Goal: Task Accomplishment & Management: Manage account settings

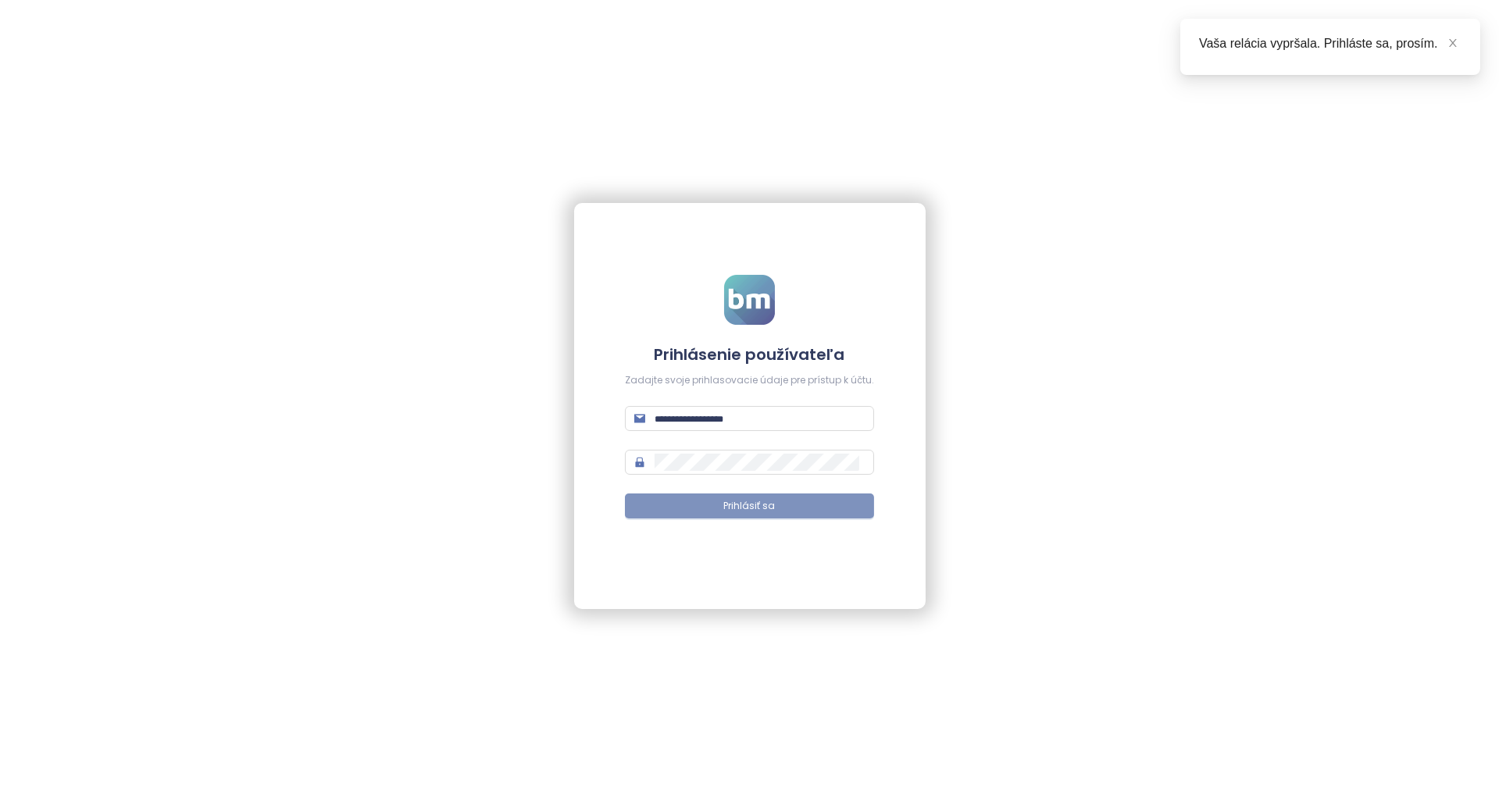
type input "**********"
click at [706, 509] on button "Prihlásiť sa" at bounding box center [749, 506] width 249 height 25
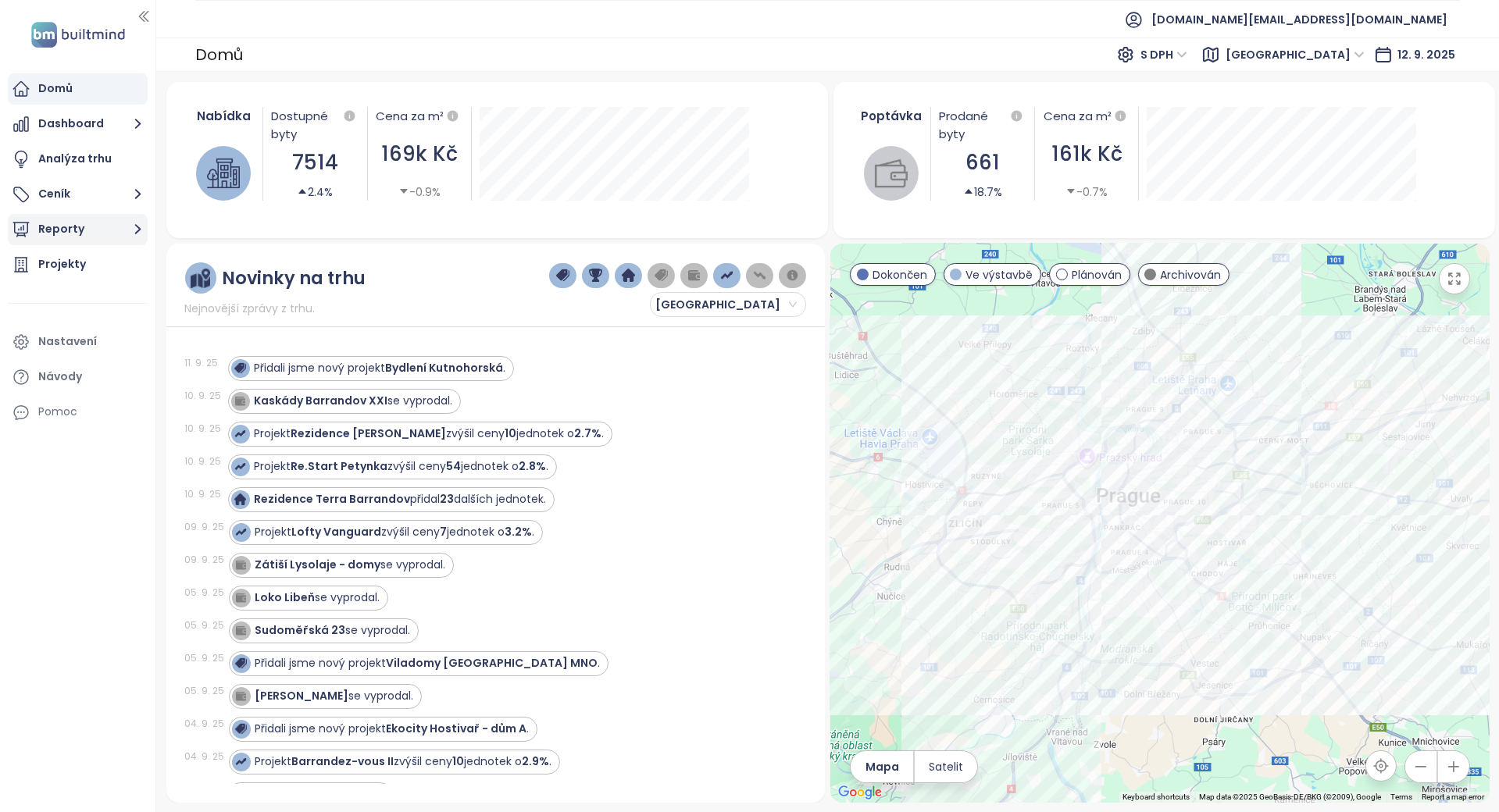
click at [97, 219] on button "Reporty" at bounding box center [77, 230] width 140 height 31
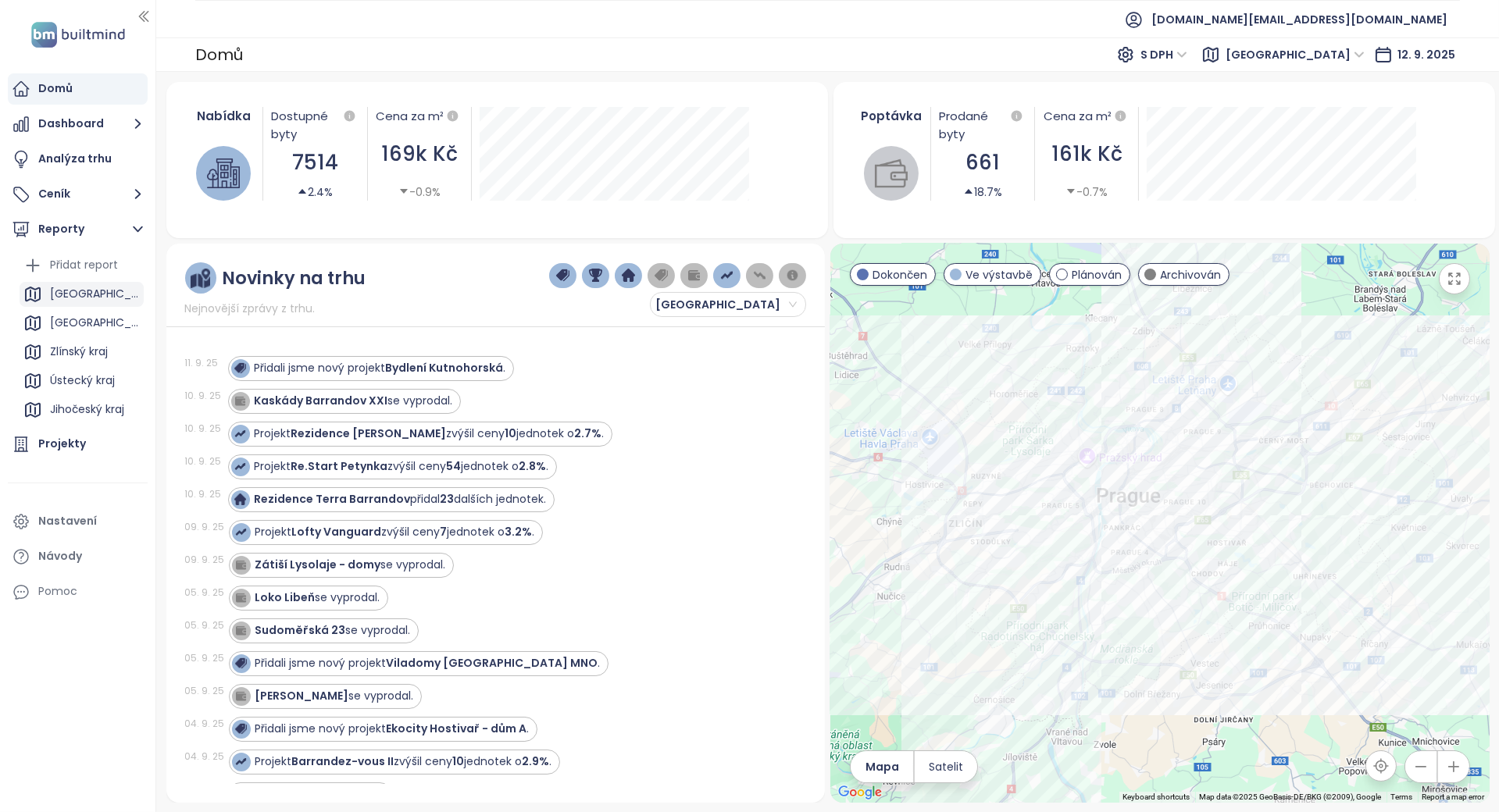
click at [91, 287] on div "Praha" at bounding box center [81, 294] width 124 height 25
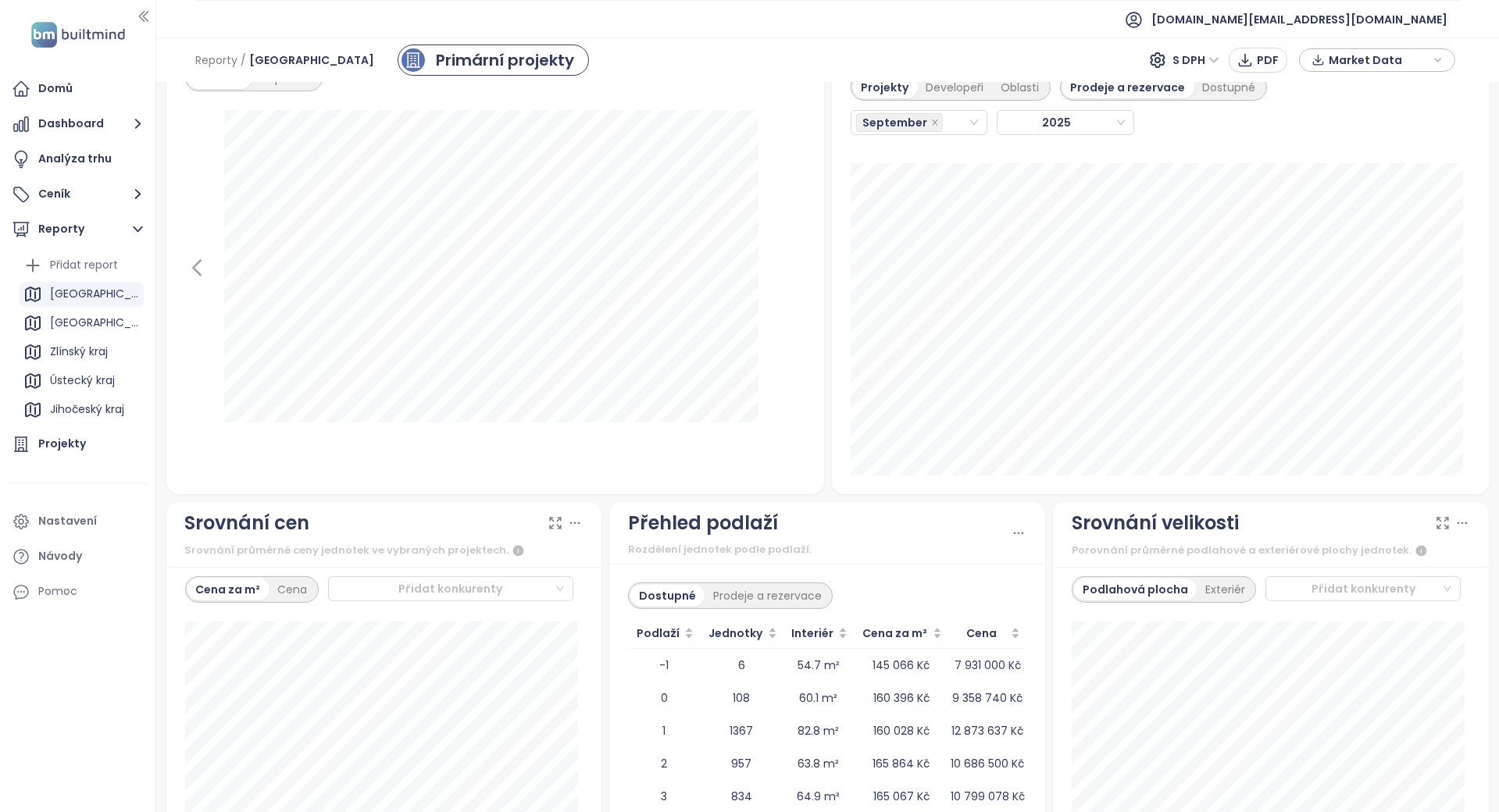
scroll to position [1457, 0]
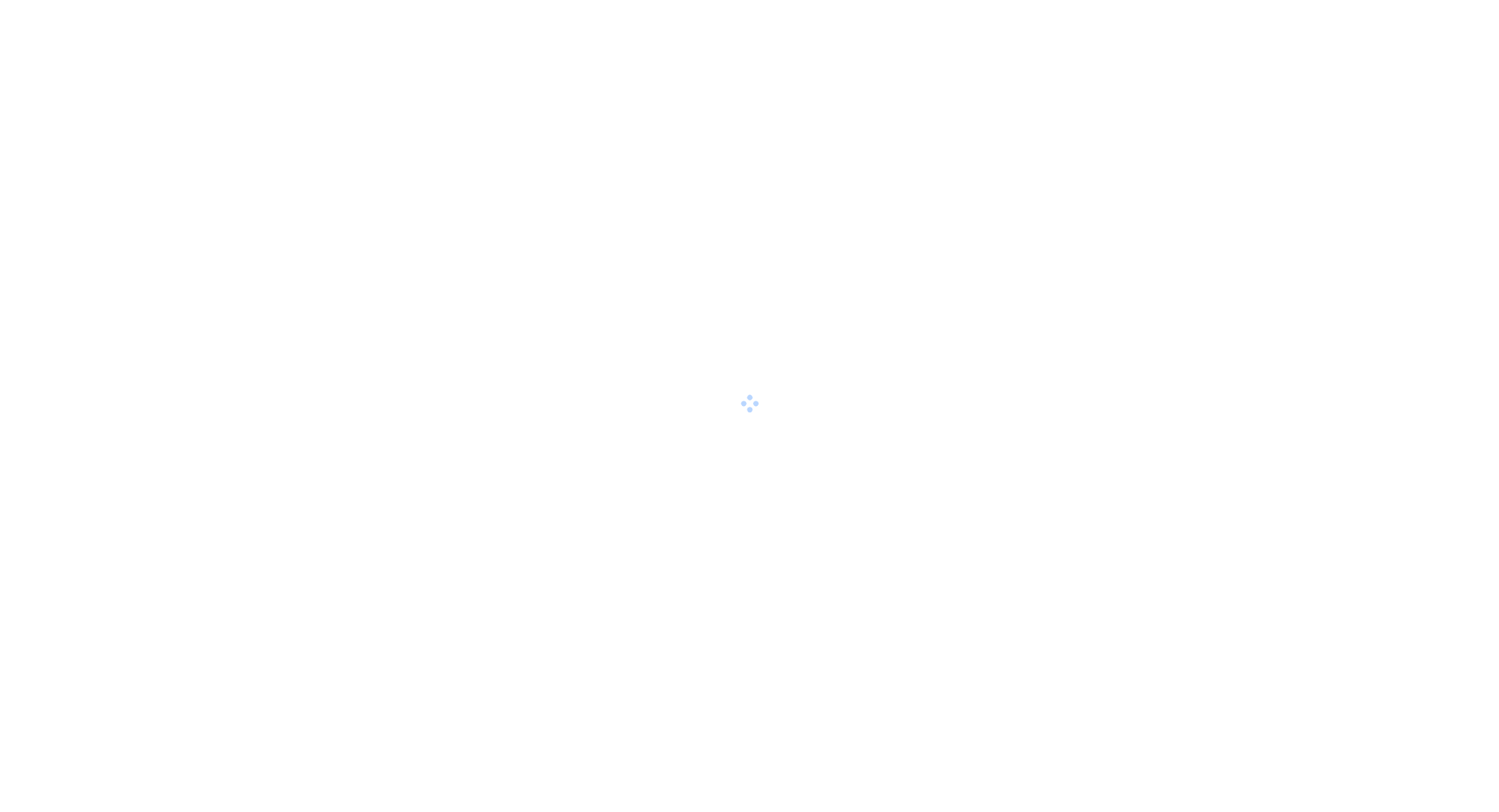
click at [726, 448] on div at bounding box center [749, 406] width 1499 height 812
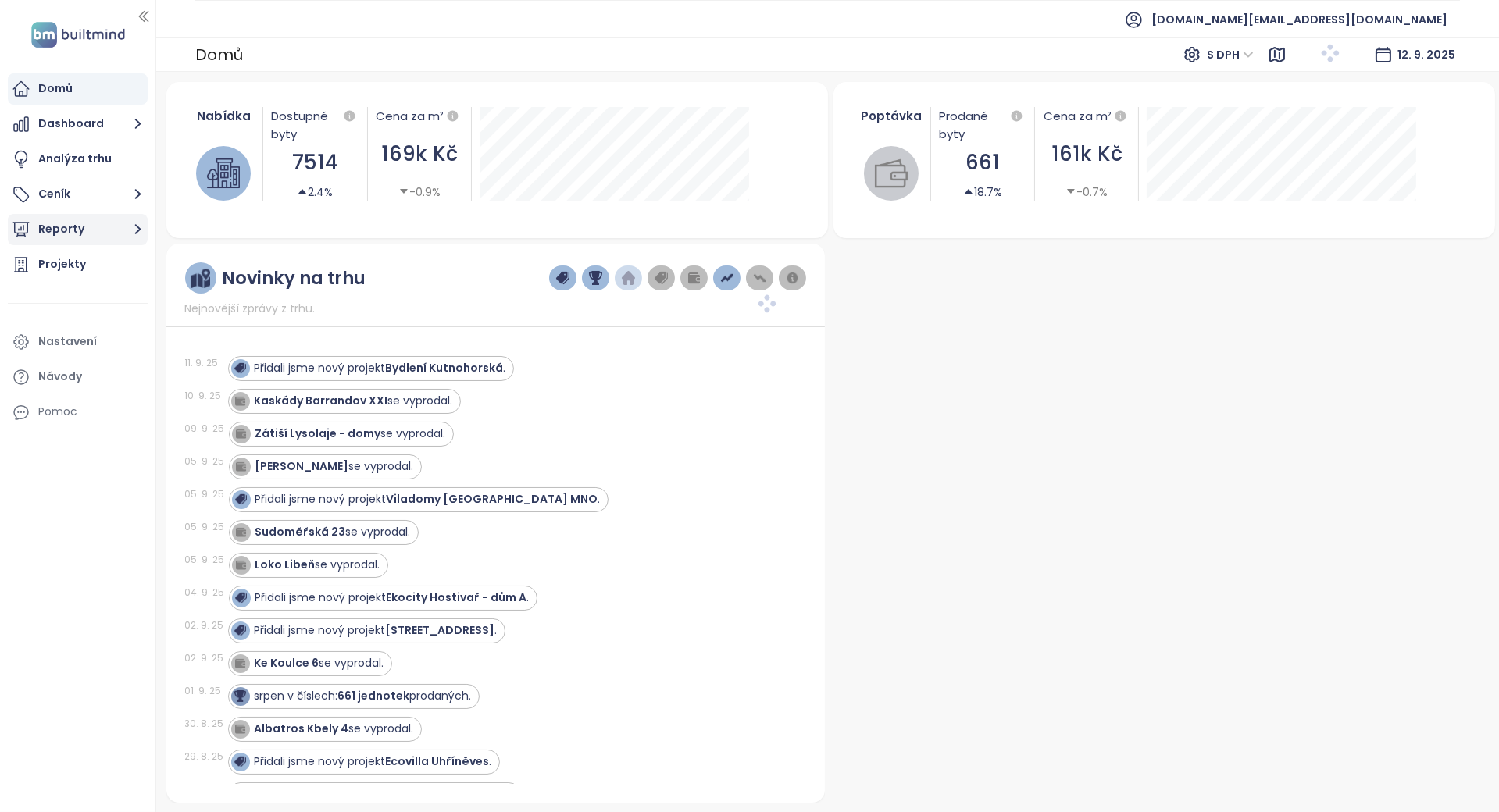
click at [106, 241] on button "Reporty" at bounding box center [77, 230] width 140 height 31
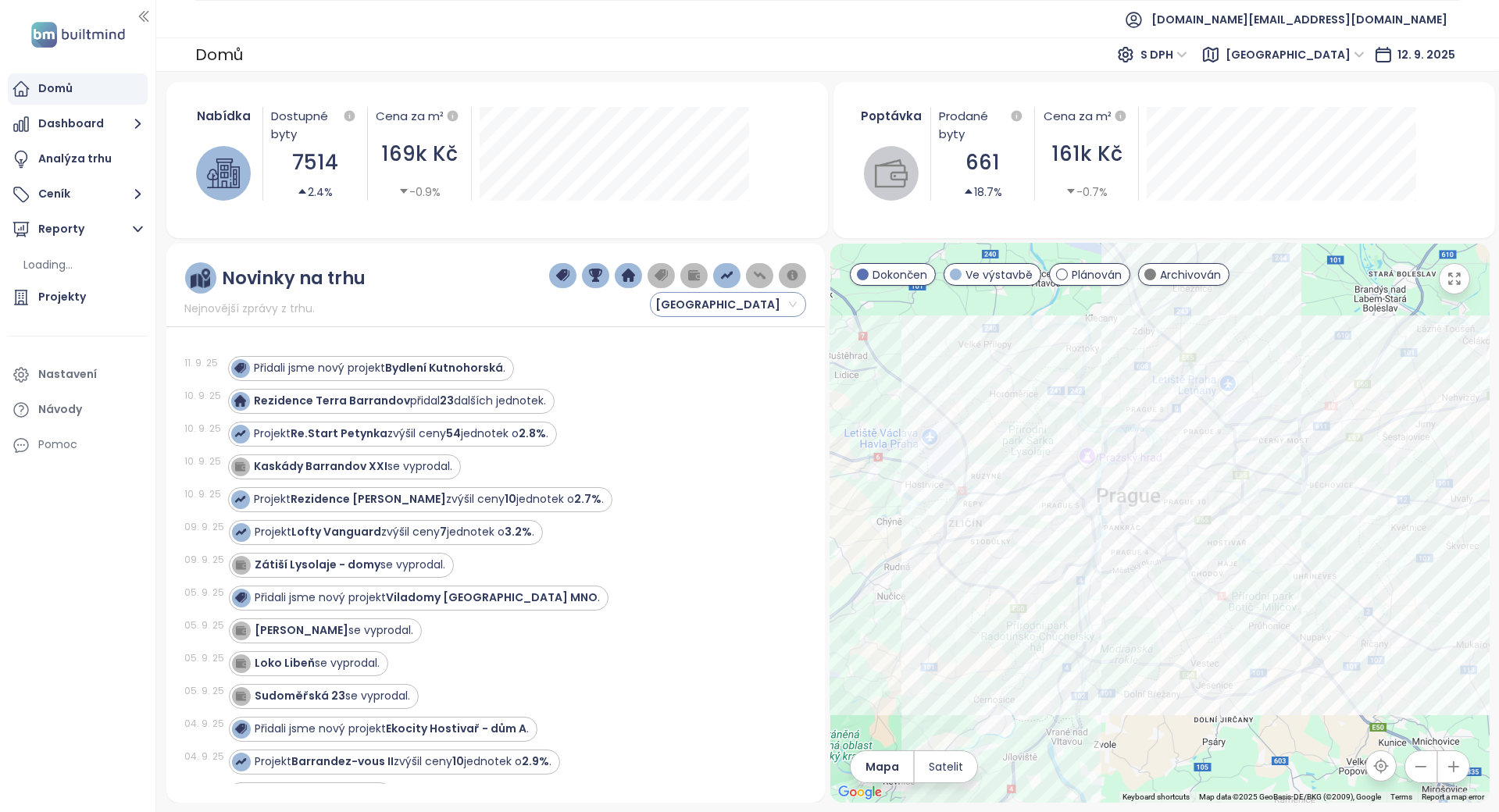
click at [668, 303] on span "Praha" at bounding box center [726, 304] width 142 height 23
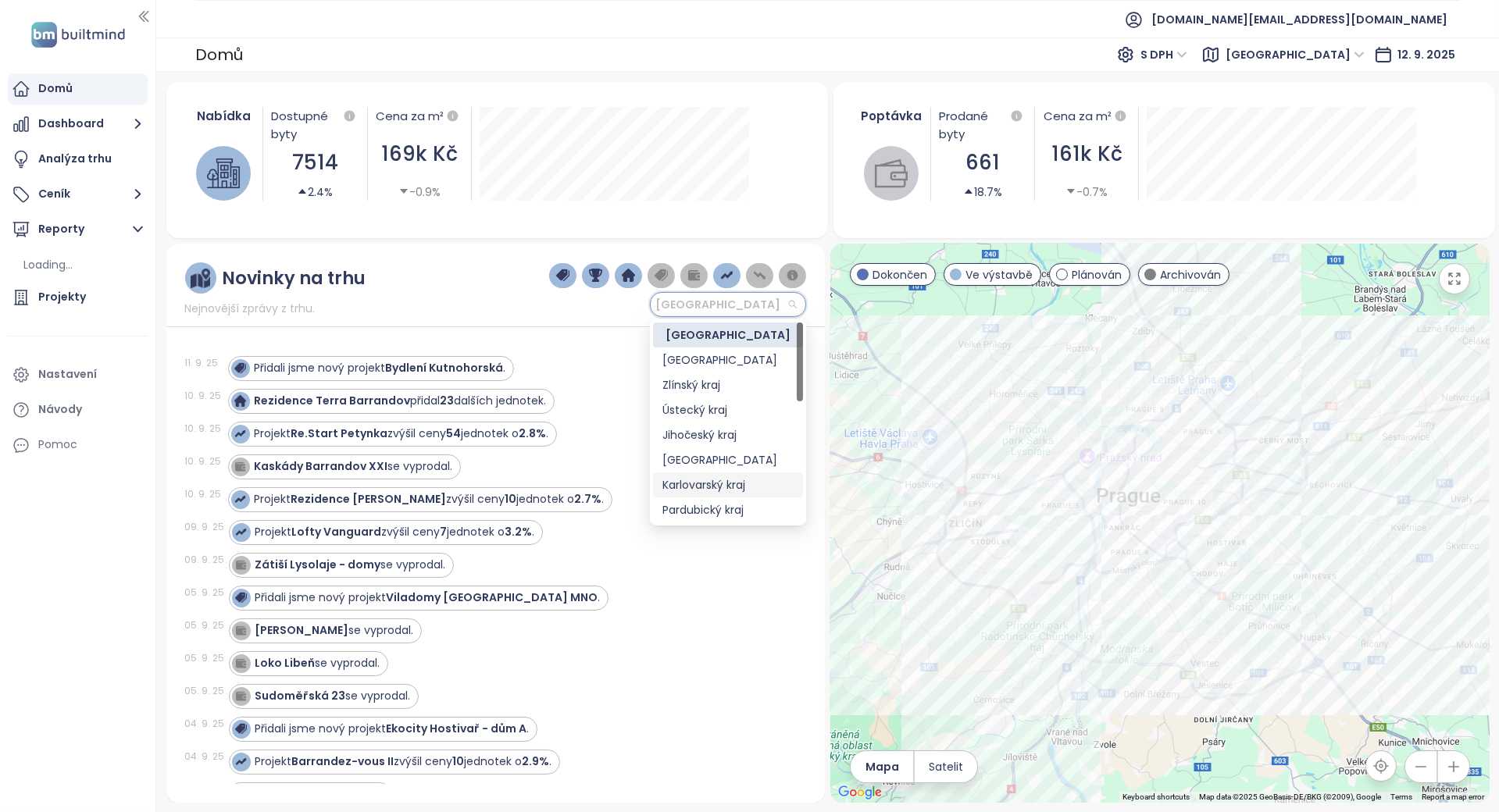
click at [728, 484] on div "Karlovarský kraj" at bounding box center [728, 485] width 131 height 18
click at [728, 484] on div "Nabídka Dostupné byty 7514 2.4% Cena za m² 169k Kč -0.9% duben 2025 Dostupné je…" at bounding box center [828, 443] width 1323 height 721
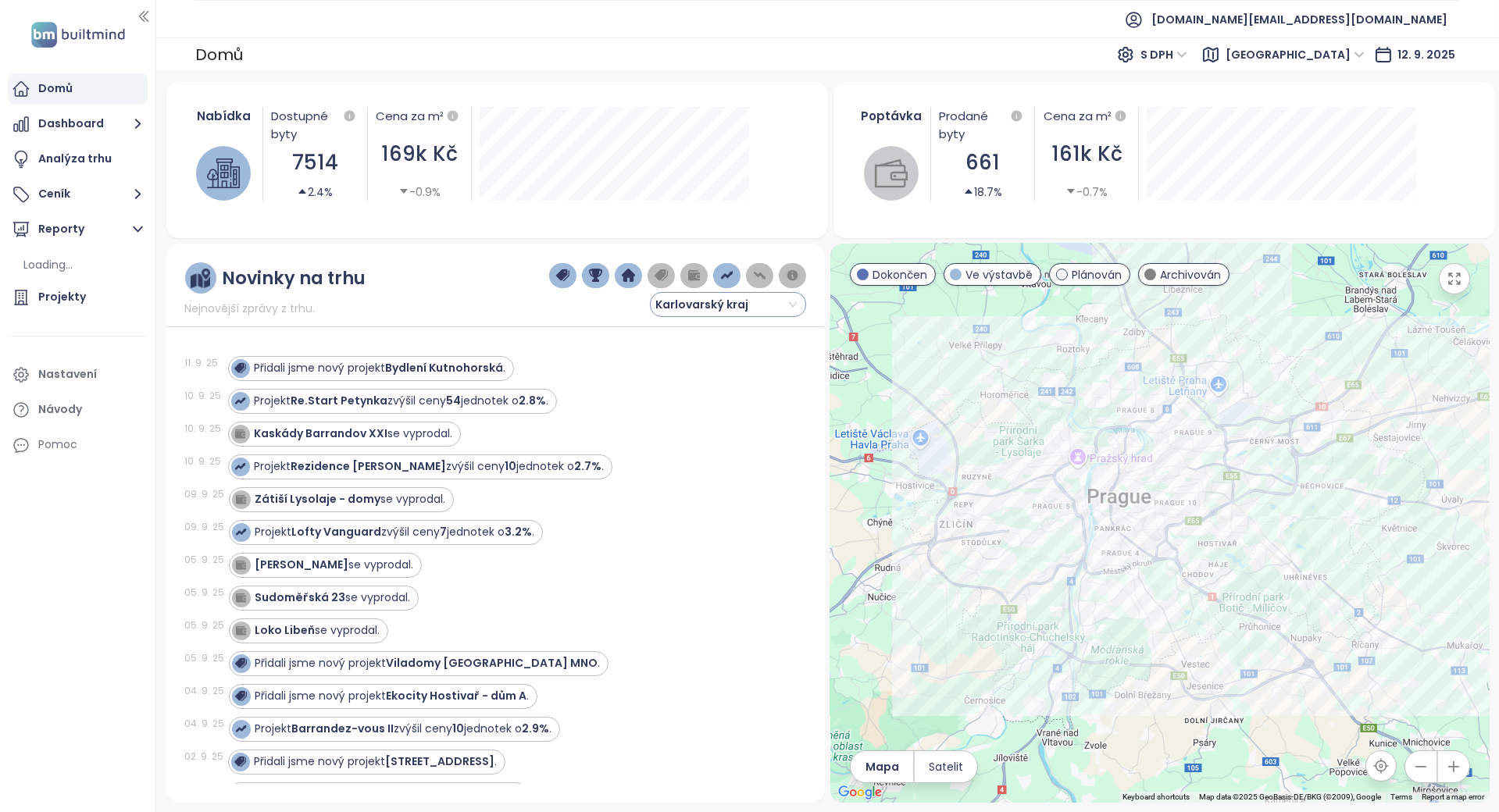
click at [669, 306] on span "Karlovarský kraj" at bounding box center [726, 304] width 142 height 23
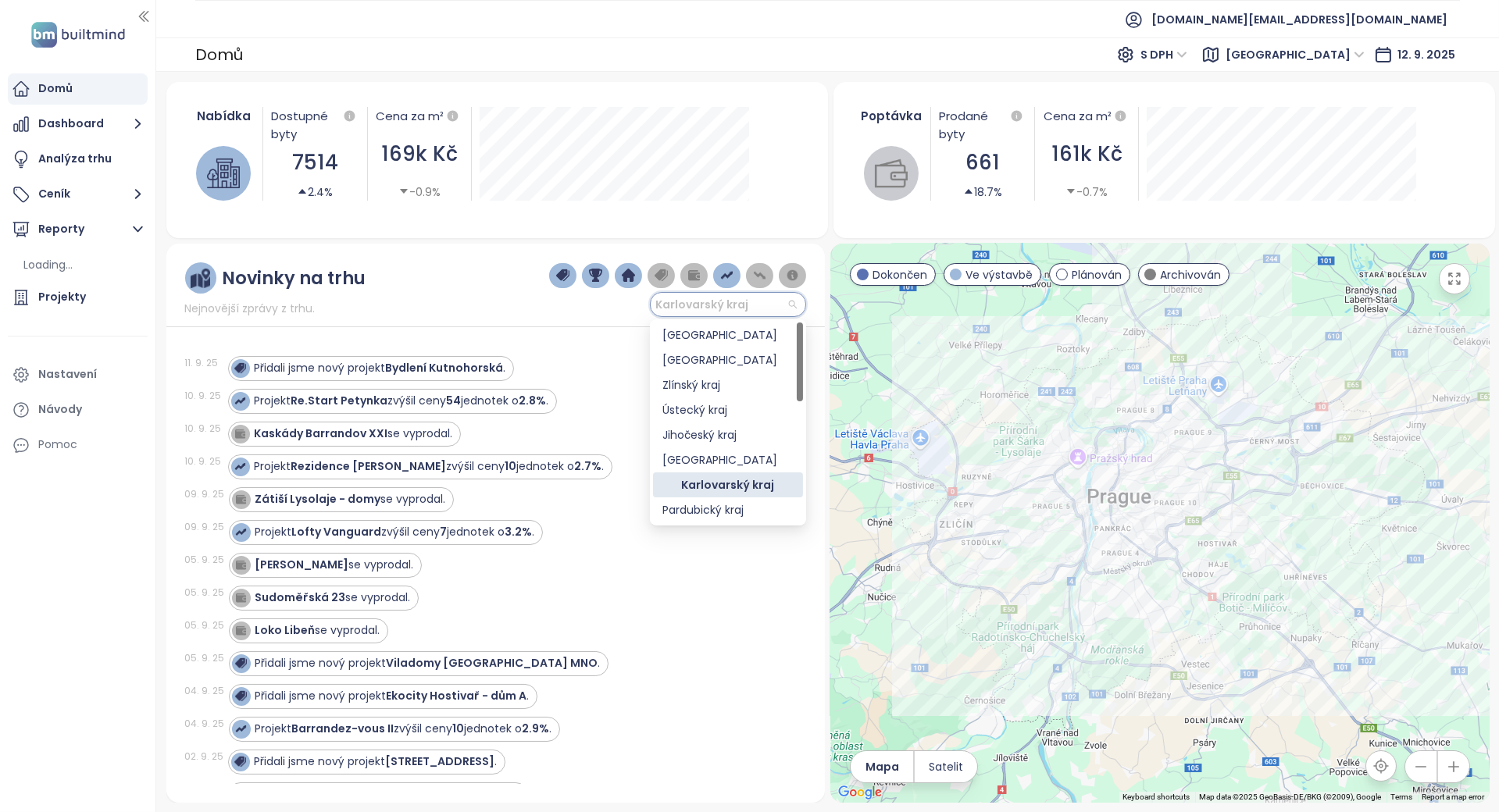
click at [701, 481] on div "Karlovarský kraj" at bounding box center [728, 485] width 131 height 18
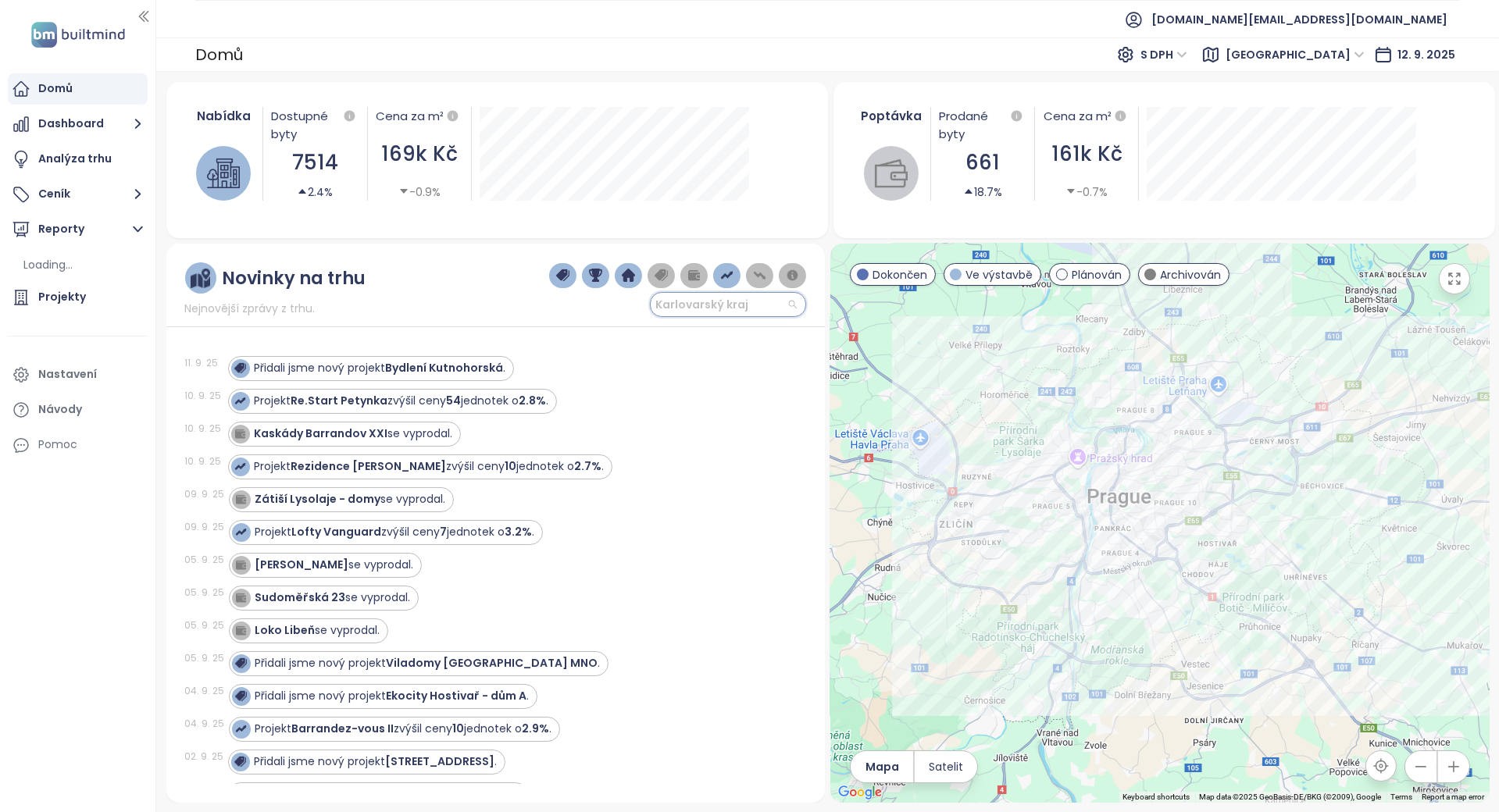
click at [710, 307] on span "Karlovarský kraj" at bounding box center [726, 304] width 142 height 23
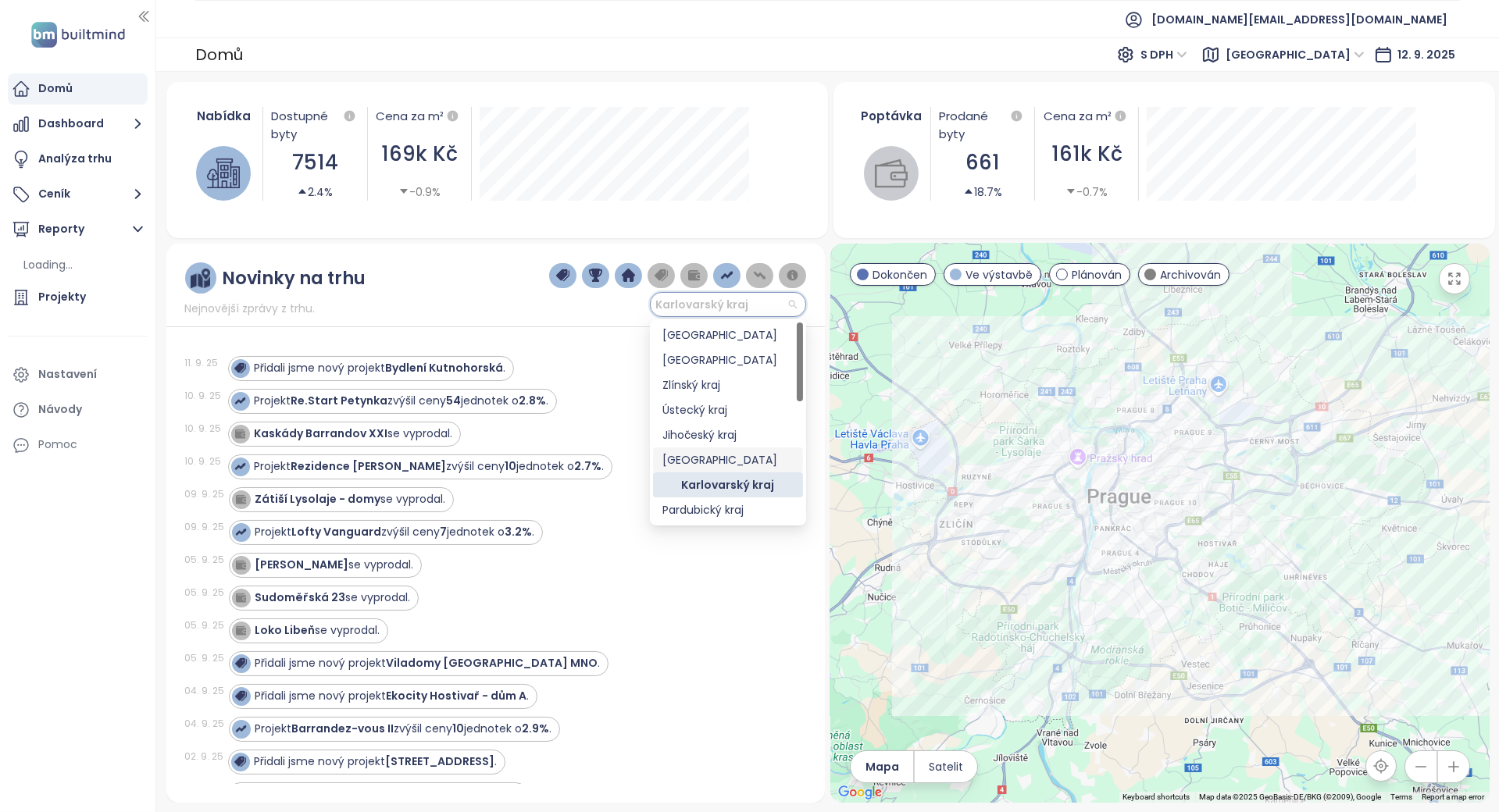
click at [743, 466] on div "Středočeský kraj" at bounding box center [728, 460] width 131 height 18
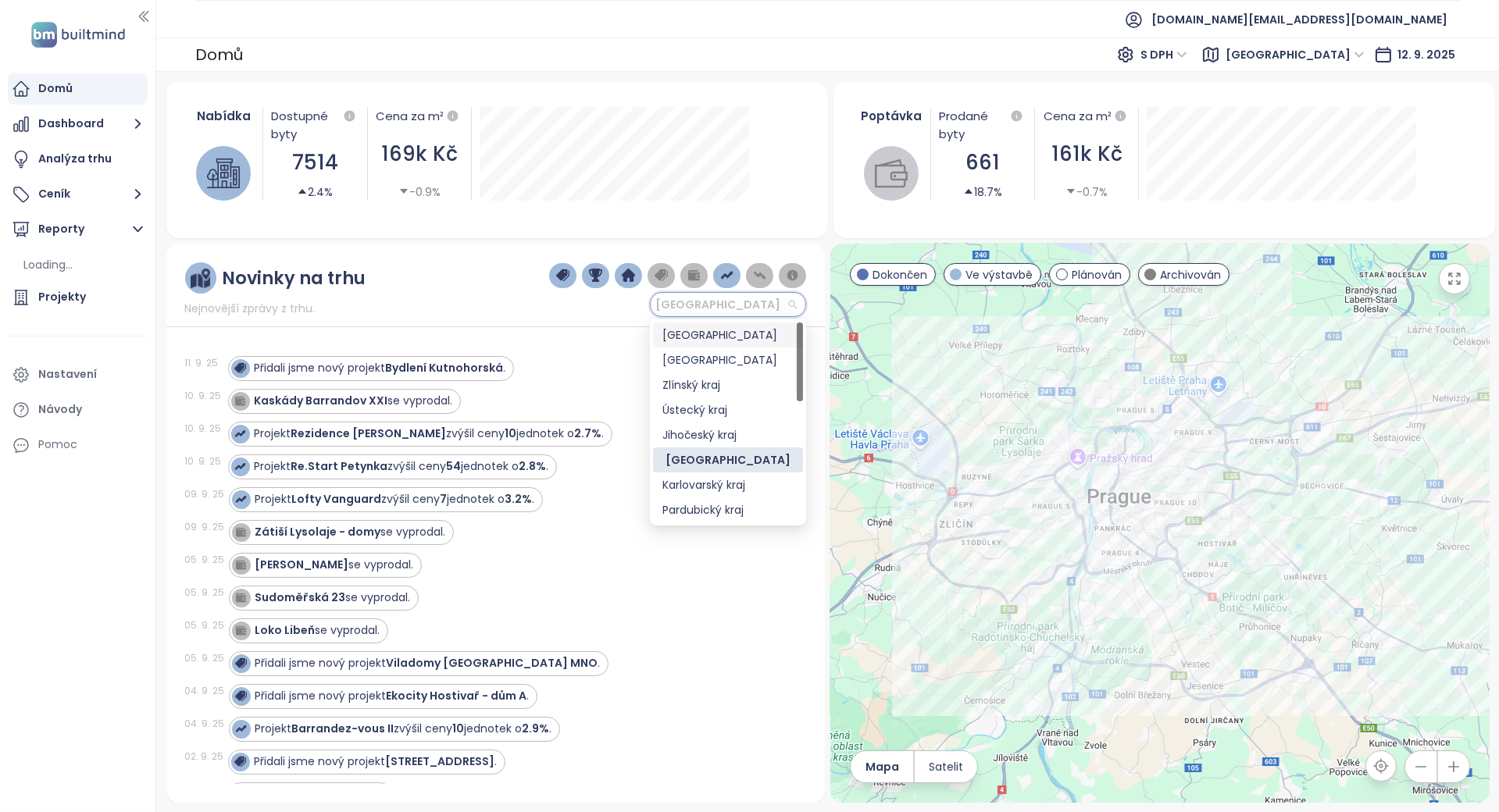
click at [731, 312] on span "Středočeský kraj" at bounding box center [726, 304] width 142 height 23
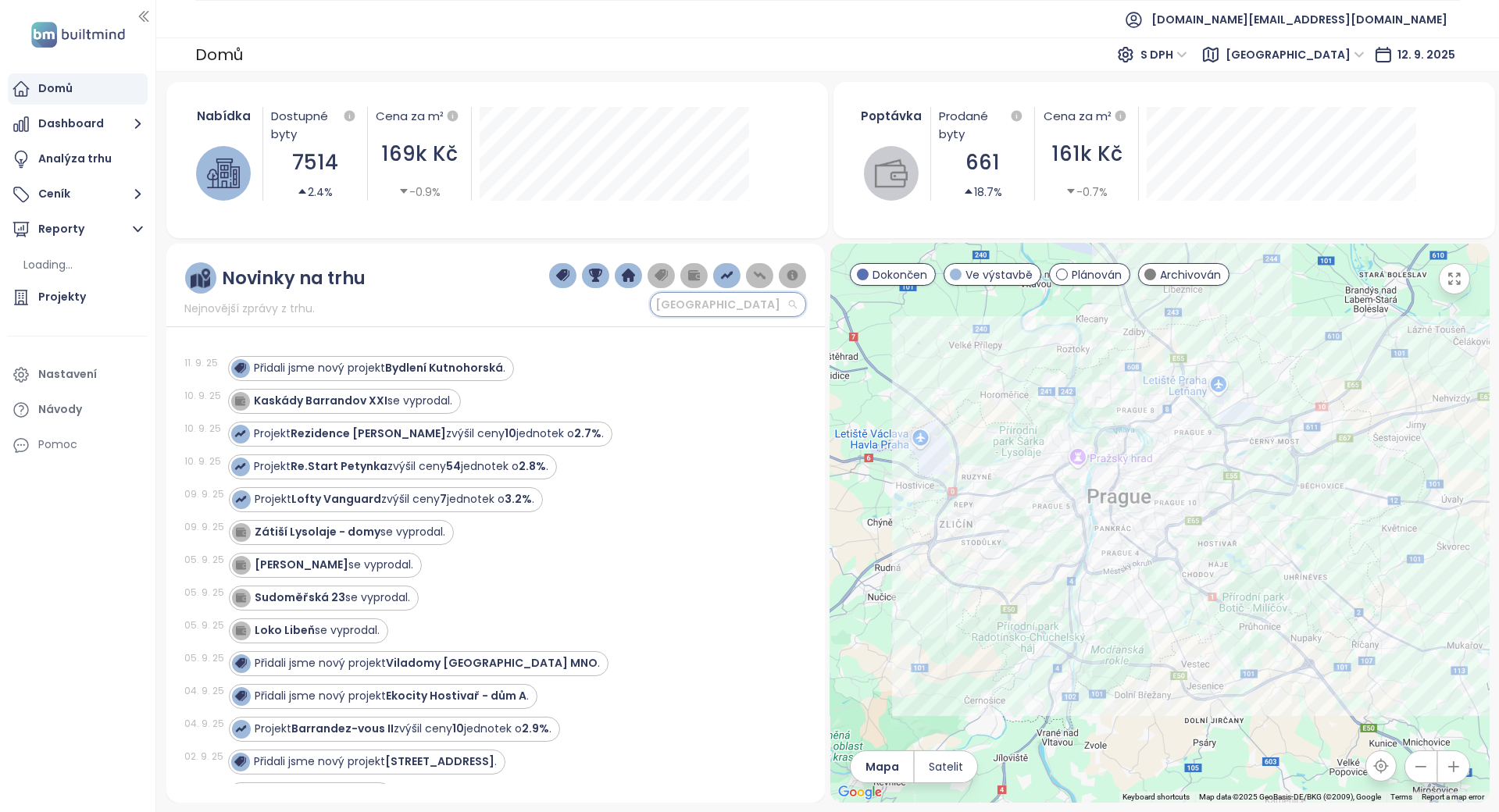
click at [736, 314] on span "Středočeský kraj" at bounding box center [726, 304] width 142 height 23
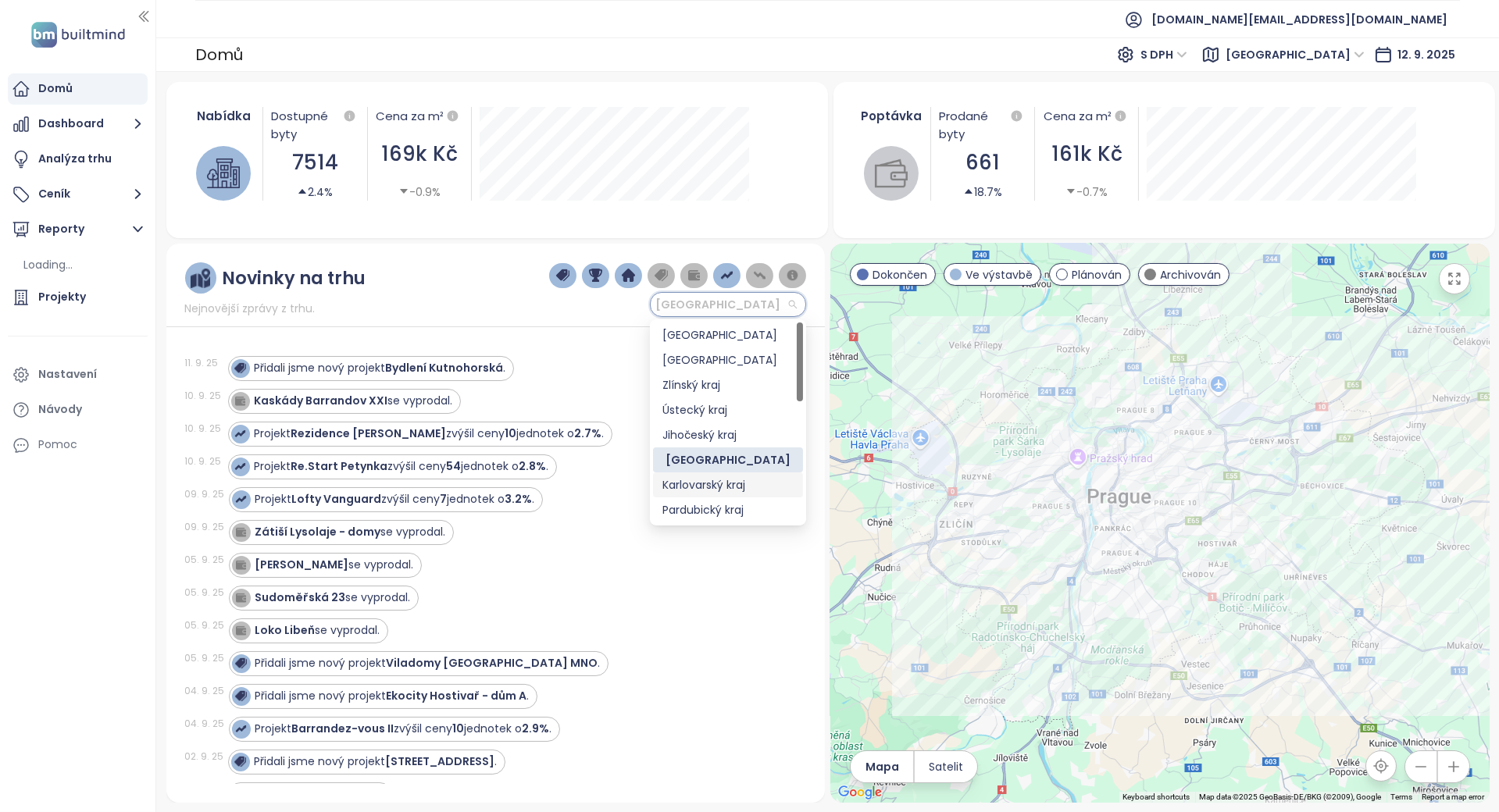
click at [737, 487] on div "Karlovarský kraj" at bounding box center [728, 485] width 131 height 18
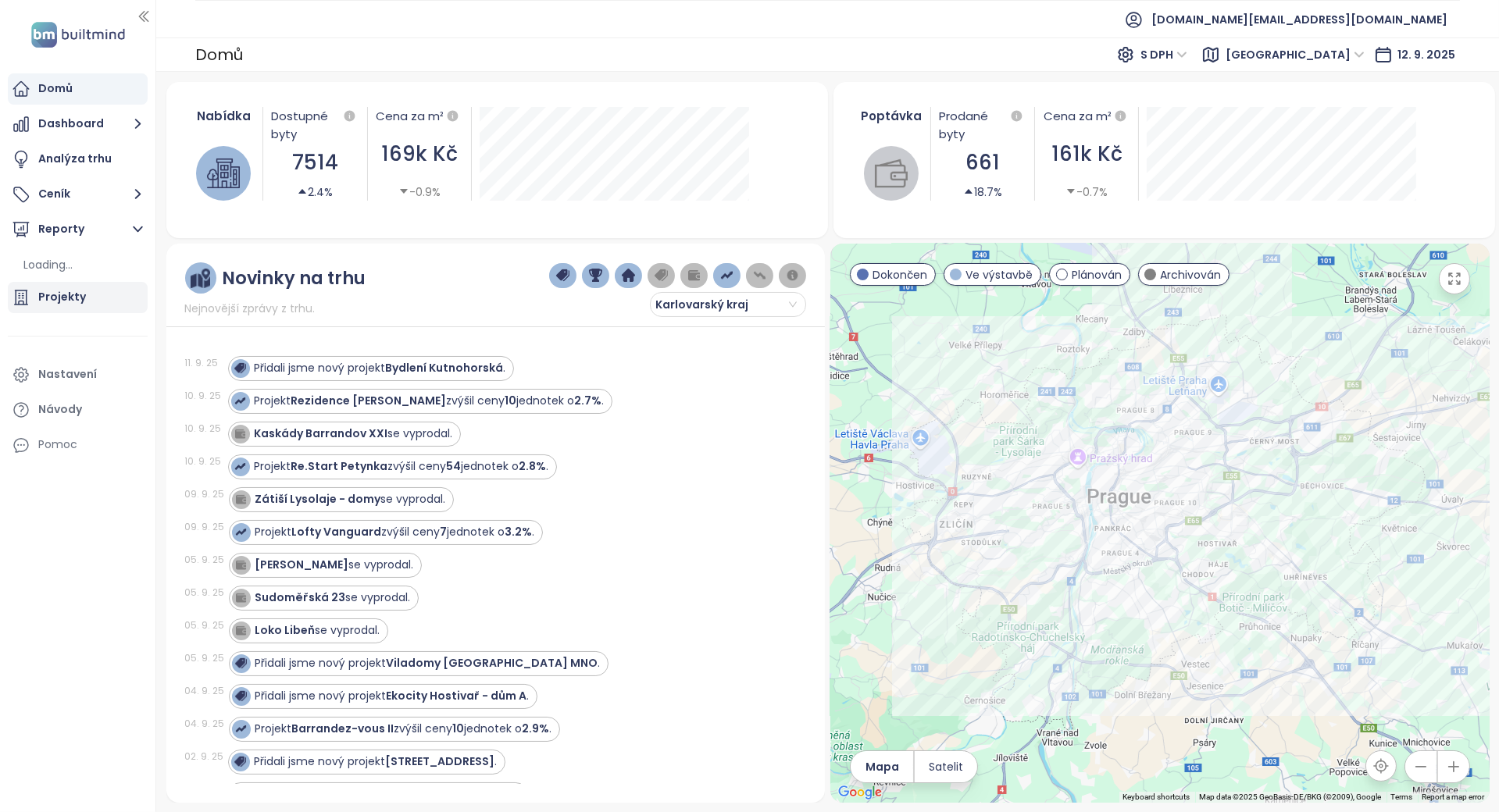
click at [62, 297] on div "Projekty" at bounding box center [61, 296] width 47 height 19
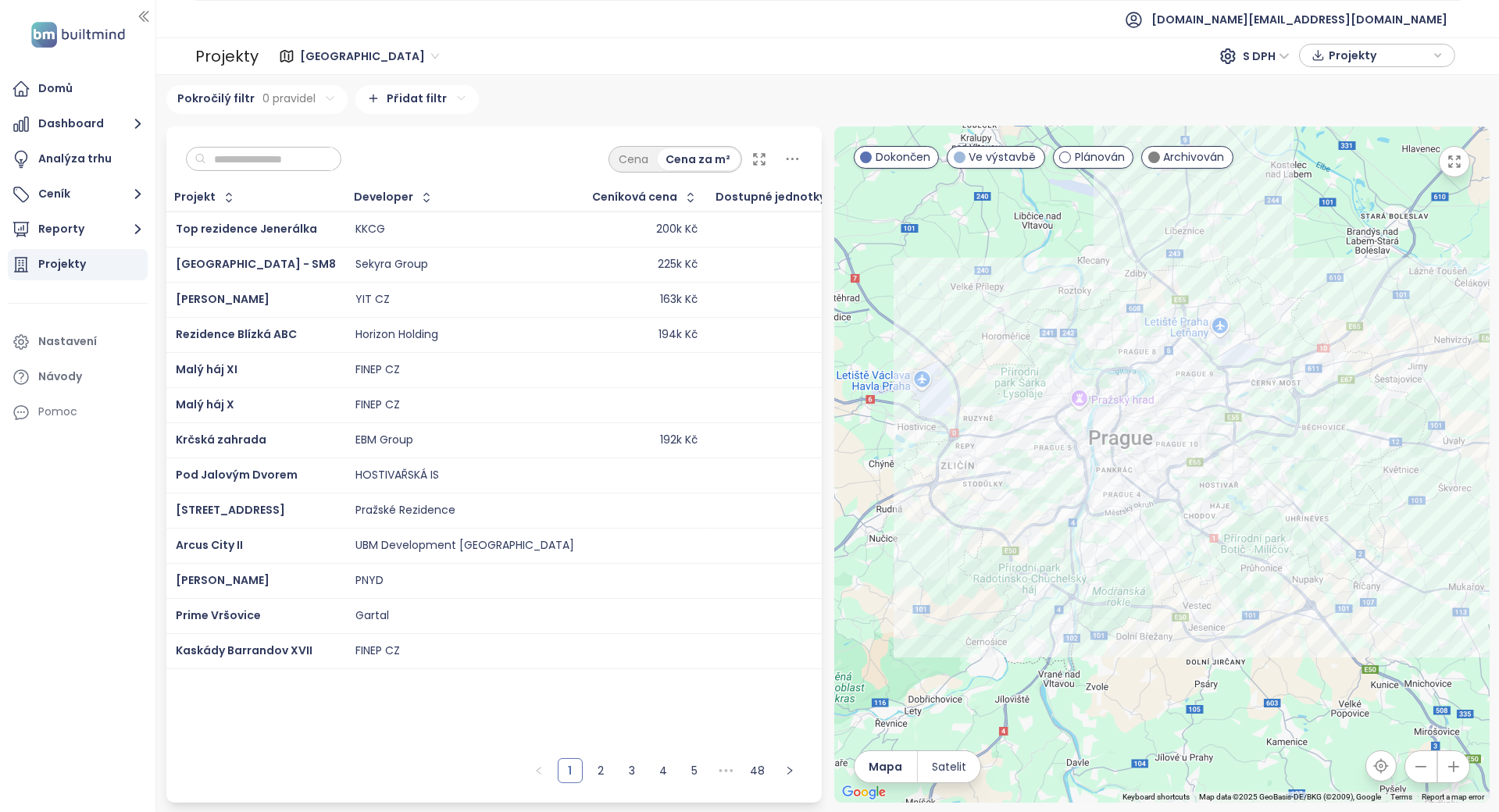
click at [307, 57] on span "Praha" at bounding box center [369, 56] width 139 height 23
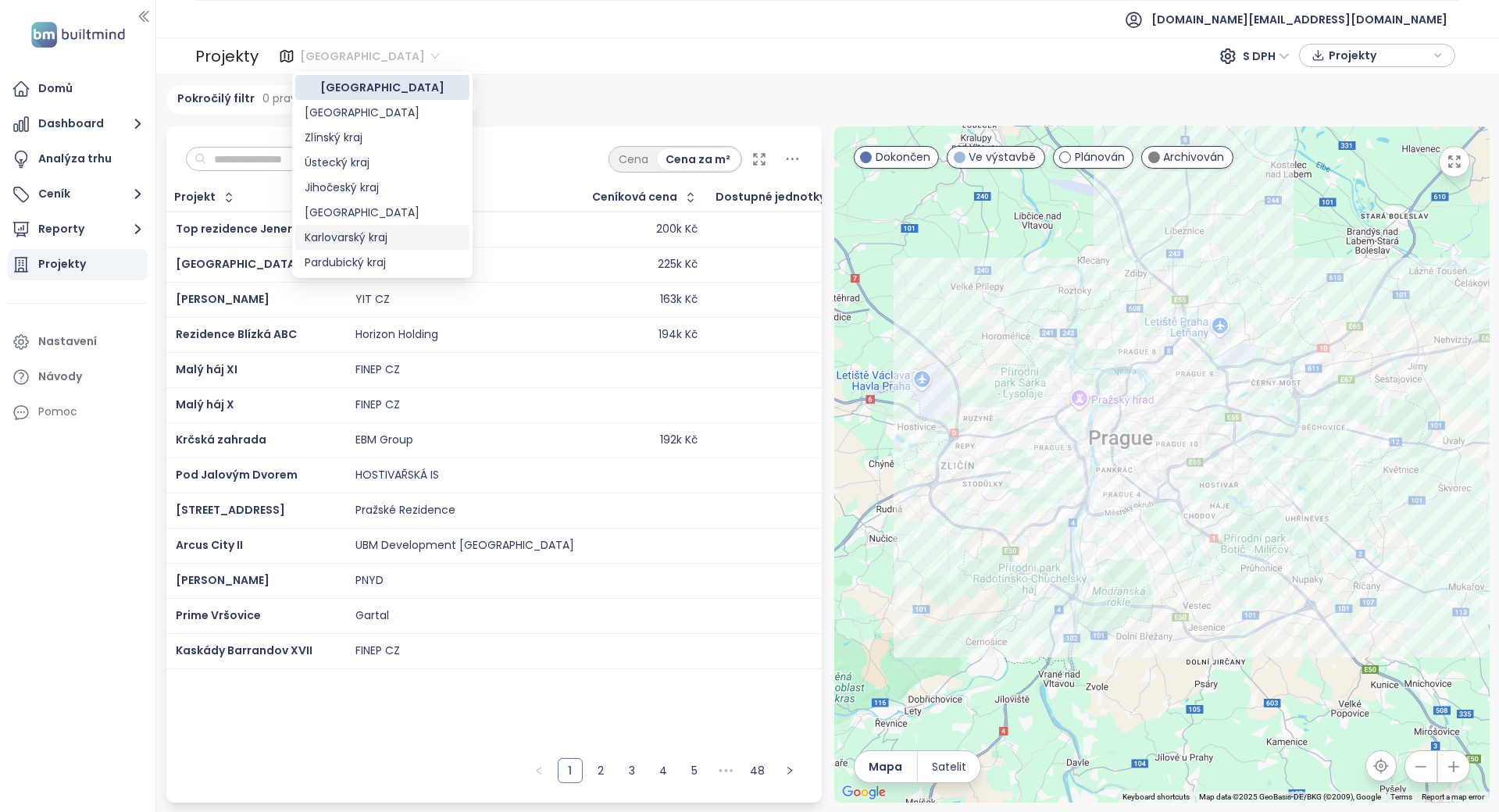
click at [367, 242] on div "Karlovarský kraj" at bounding box center [382, 237] width 156 height 18
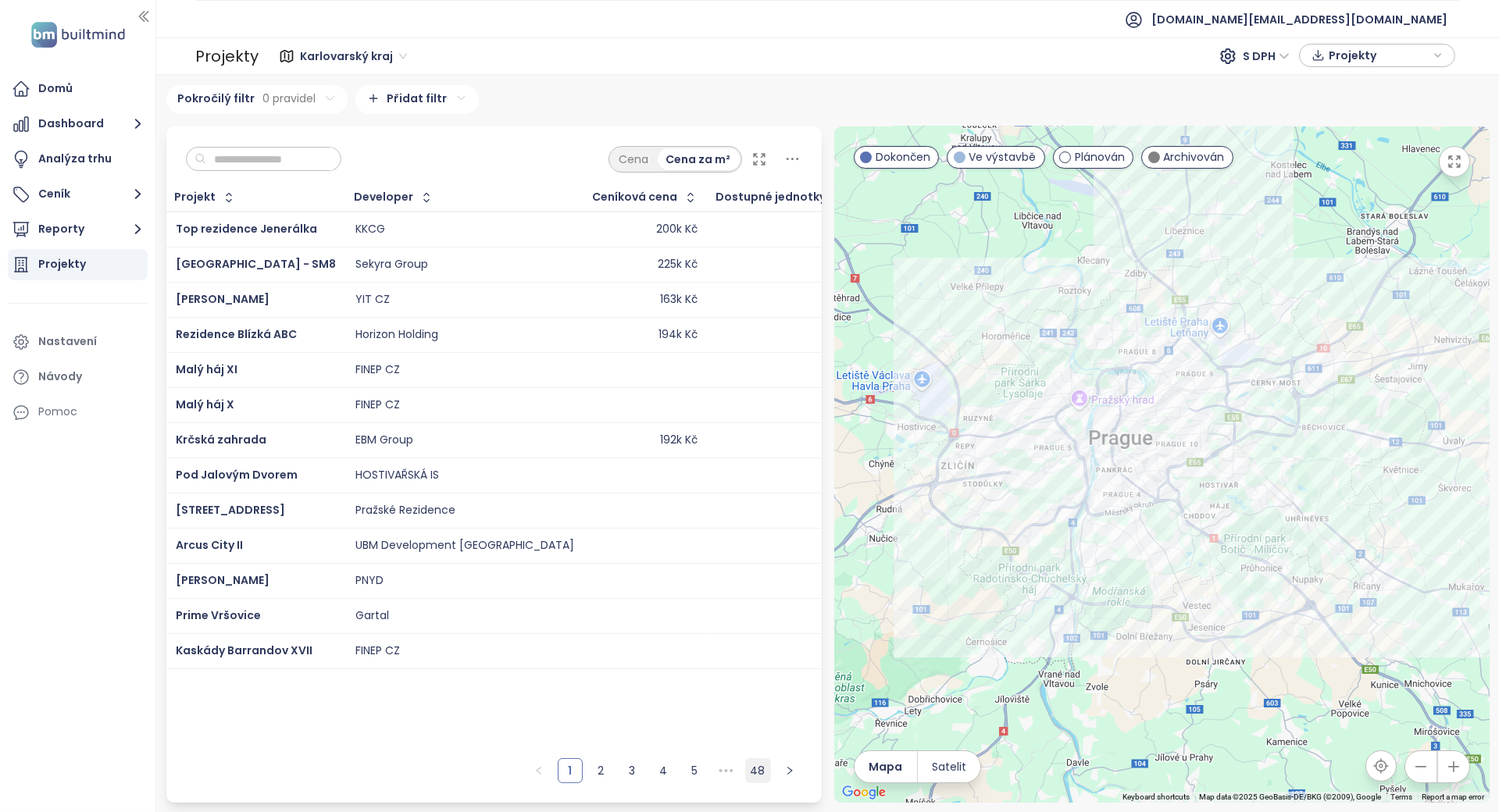
click at [756, 768] on link "48" at bounding box center [758, 770] width 24 height 23
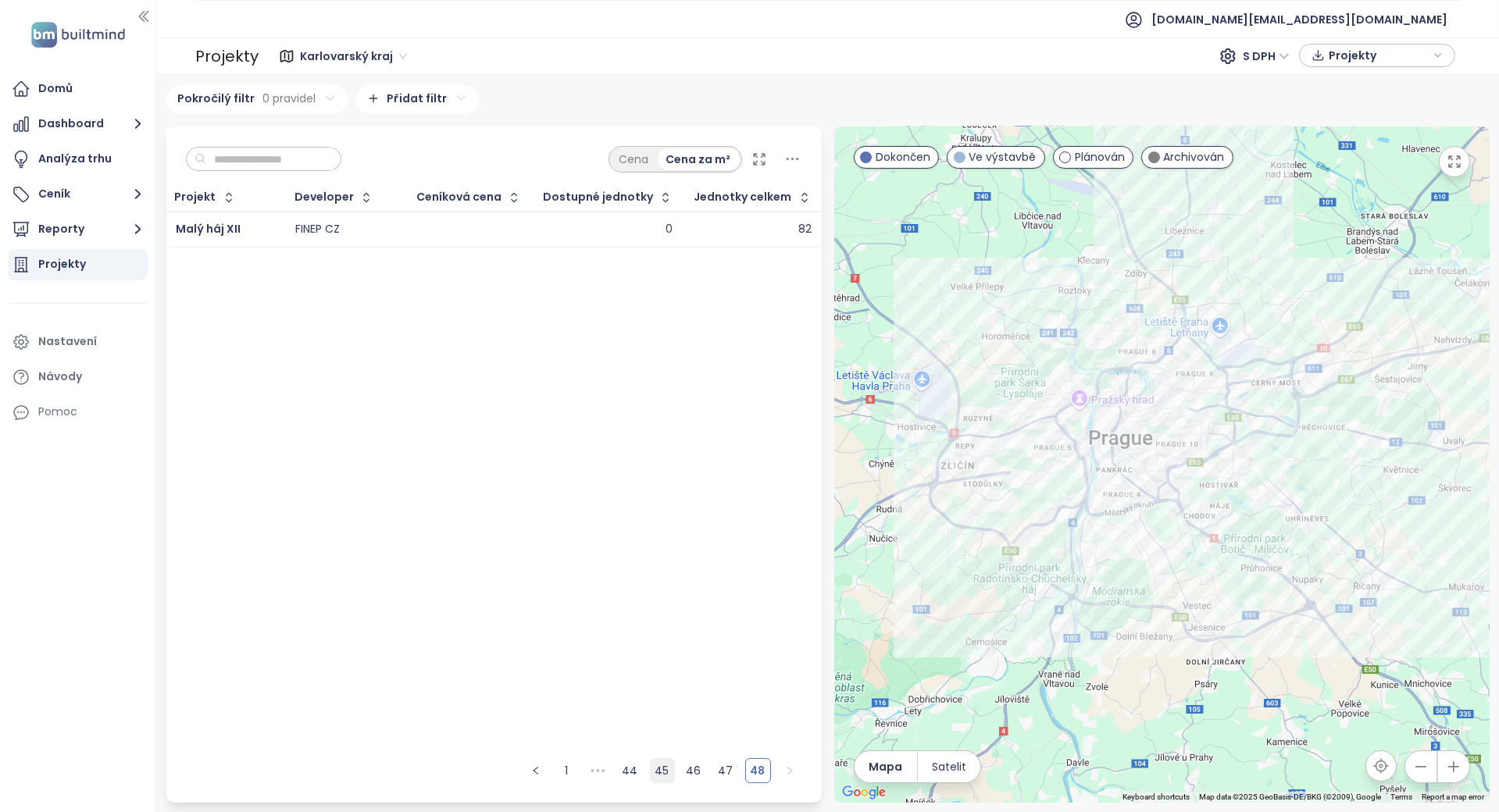
click at [674, 766] on link "45" at bounding box center [662, 770] width 23 height 23
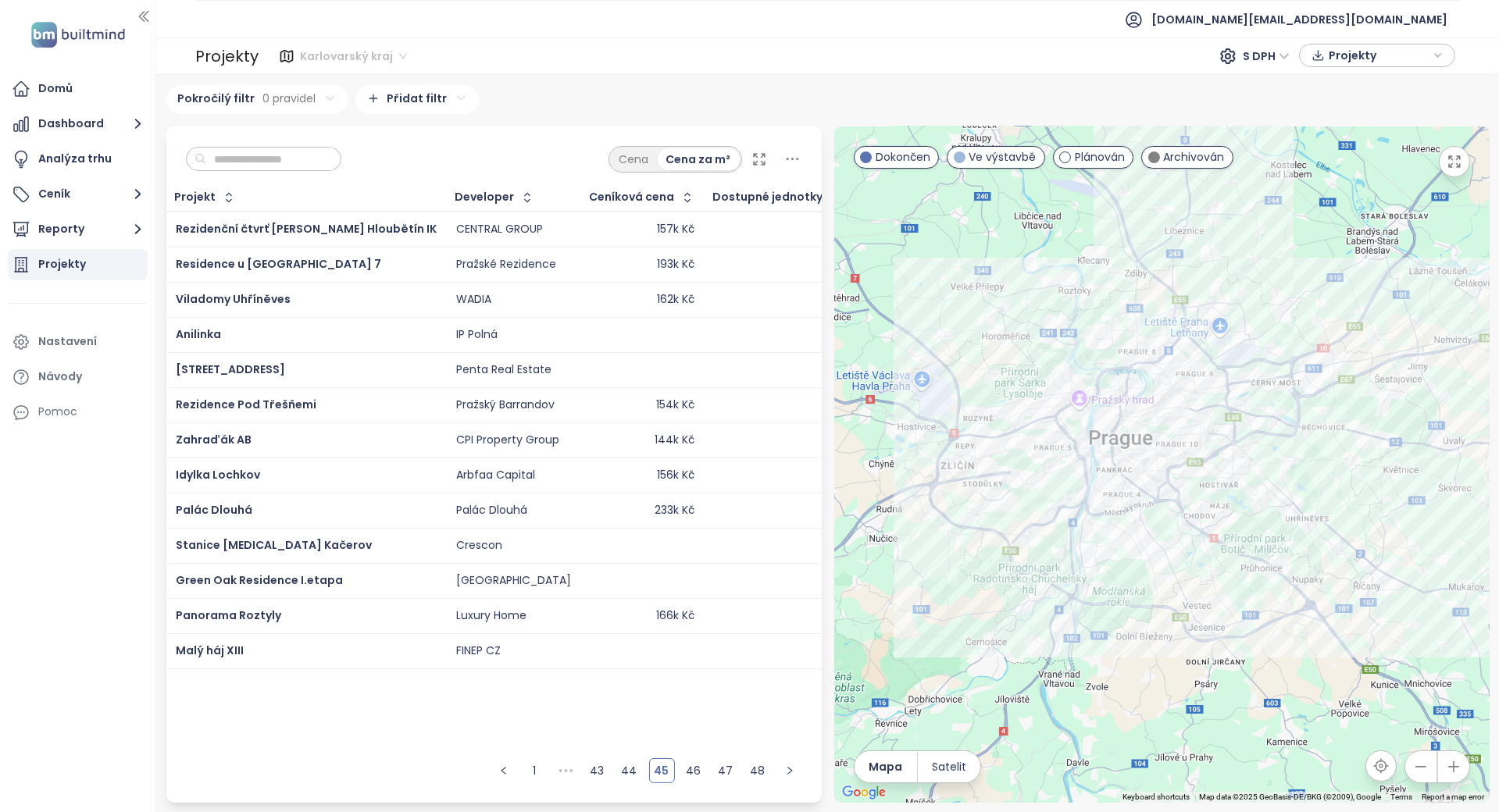
click at [329, 59] on span "Karlovarský kraj" at bounding box center [354, 56] width 107 height 23
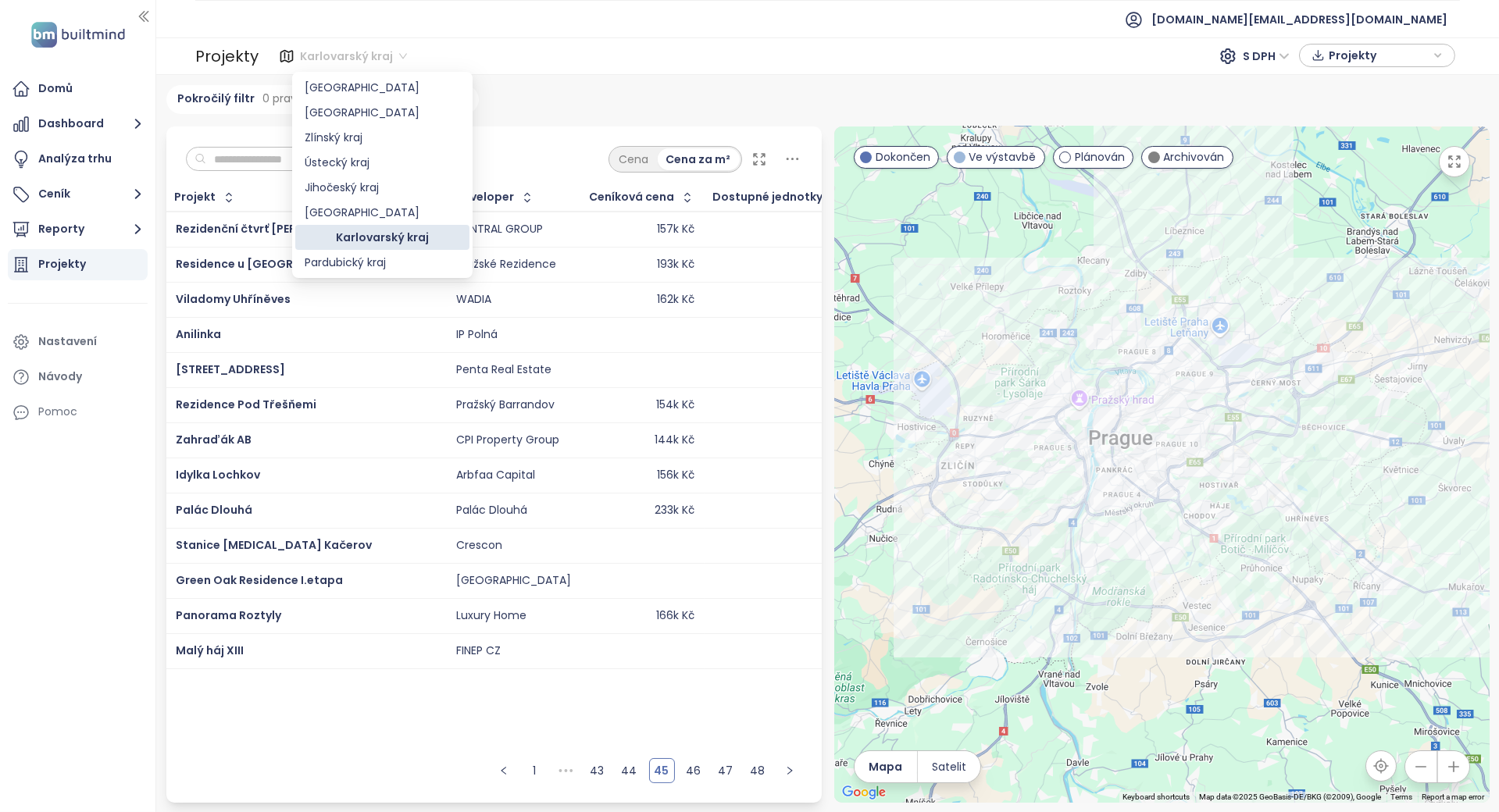
click at [373, 241] on div "Karlovarský kraj" at bounding box center [382, 237] width 156 height 18
click at [328, 56] on span "Karlovarský kraj" at bounding box center [354, 56] width 107 height 23
click at [385, 225] on div "Karlovarský kraj" at bounding box center [382, 237] width 174 height 25
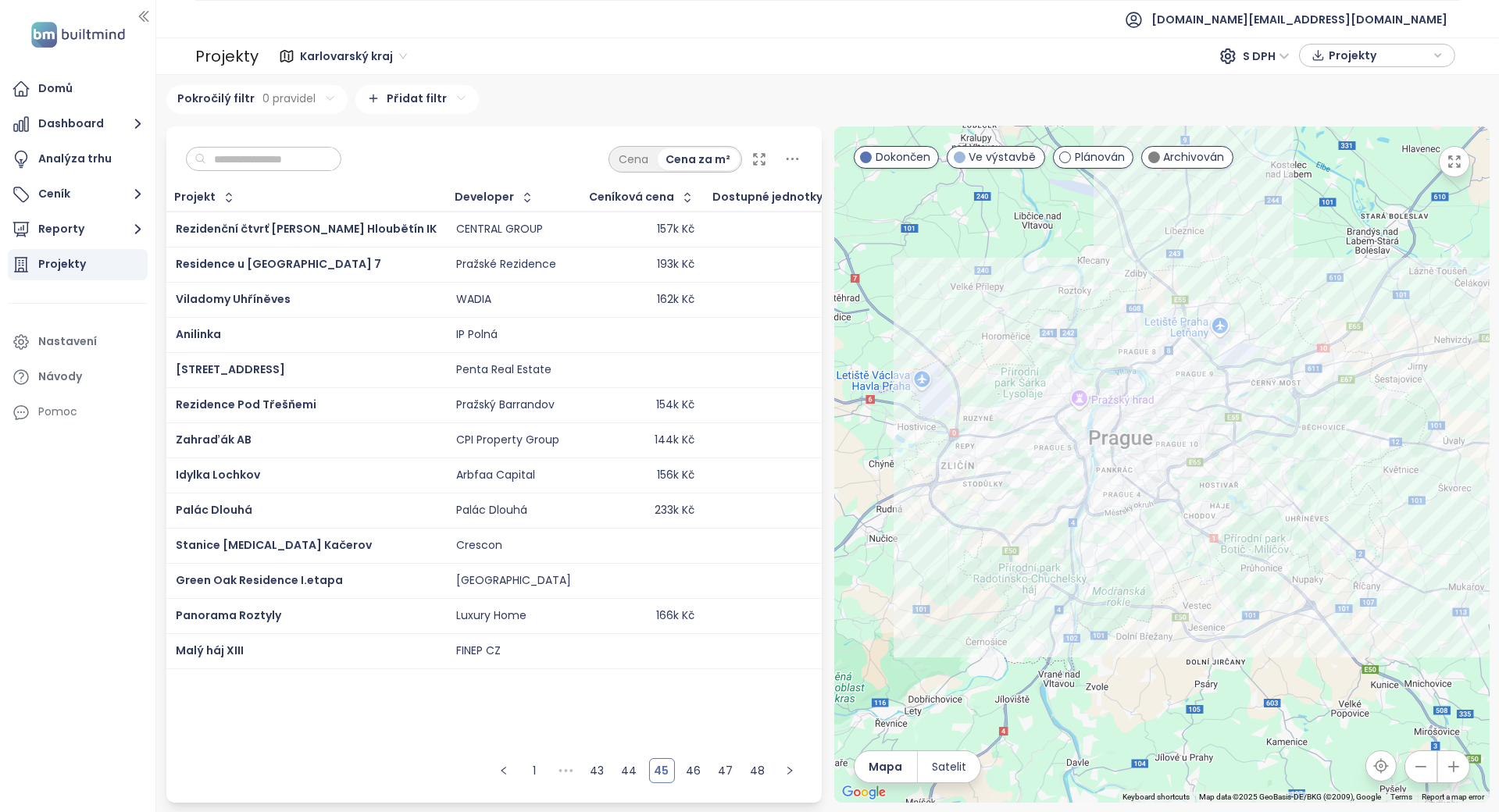
click at [372, 31] on ul "test.cz@builtmind.com" at bounding box center [828, 19] width 1265 height 38
click at [369, 65] on span "Karlovarský kraj" at bounding box center [354, 56] width 107 height 23
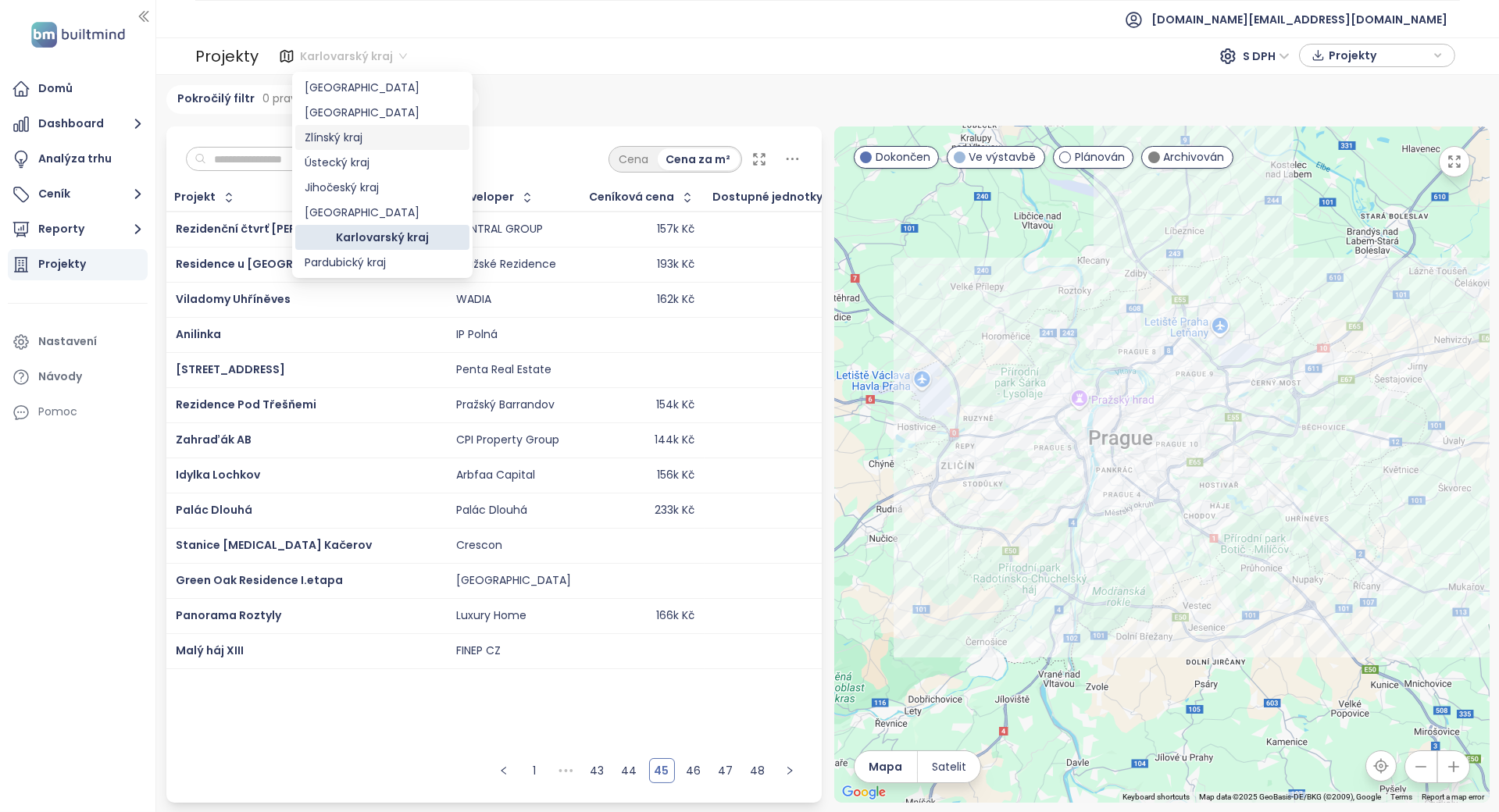
click at [391, 145] on div "Zlínský kraj" at bounding box center [382, 137] width 156 height 18
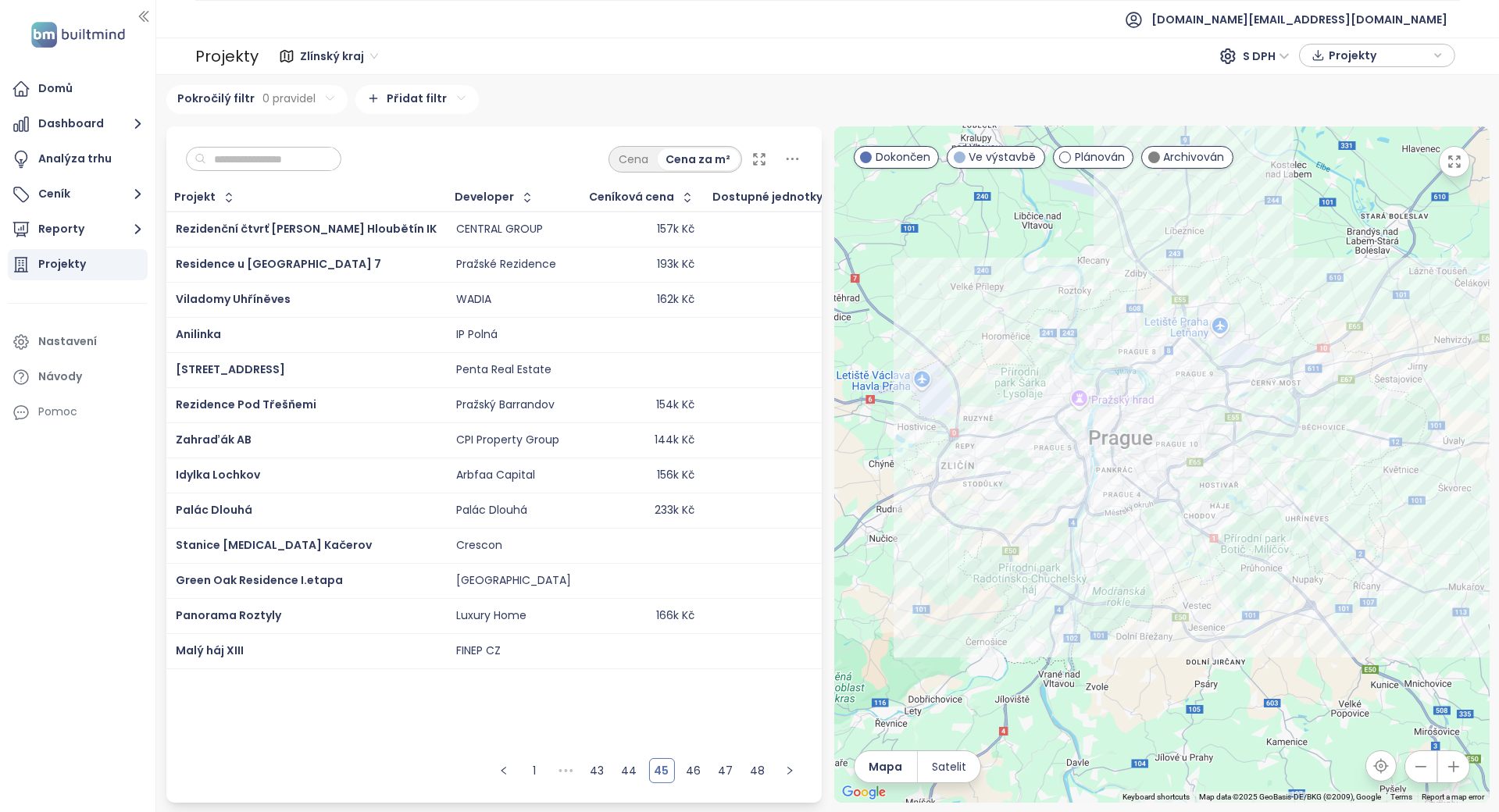
click at [368, 68] on div "Zlínský kraj" at bounding box center [341, 56] width 93 height 25
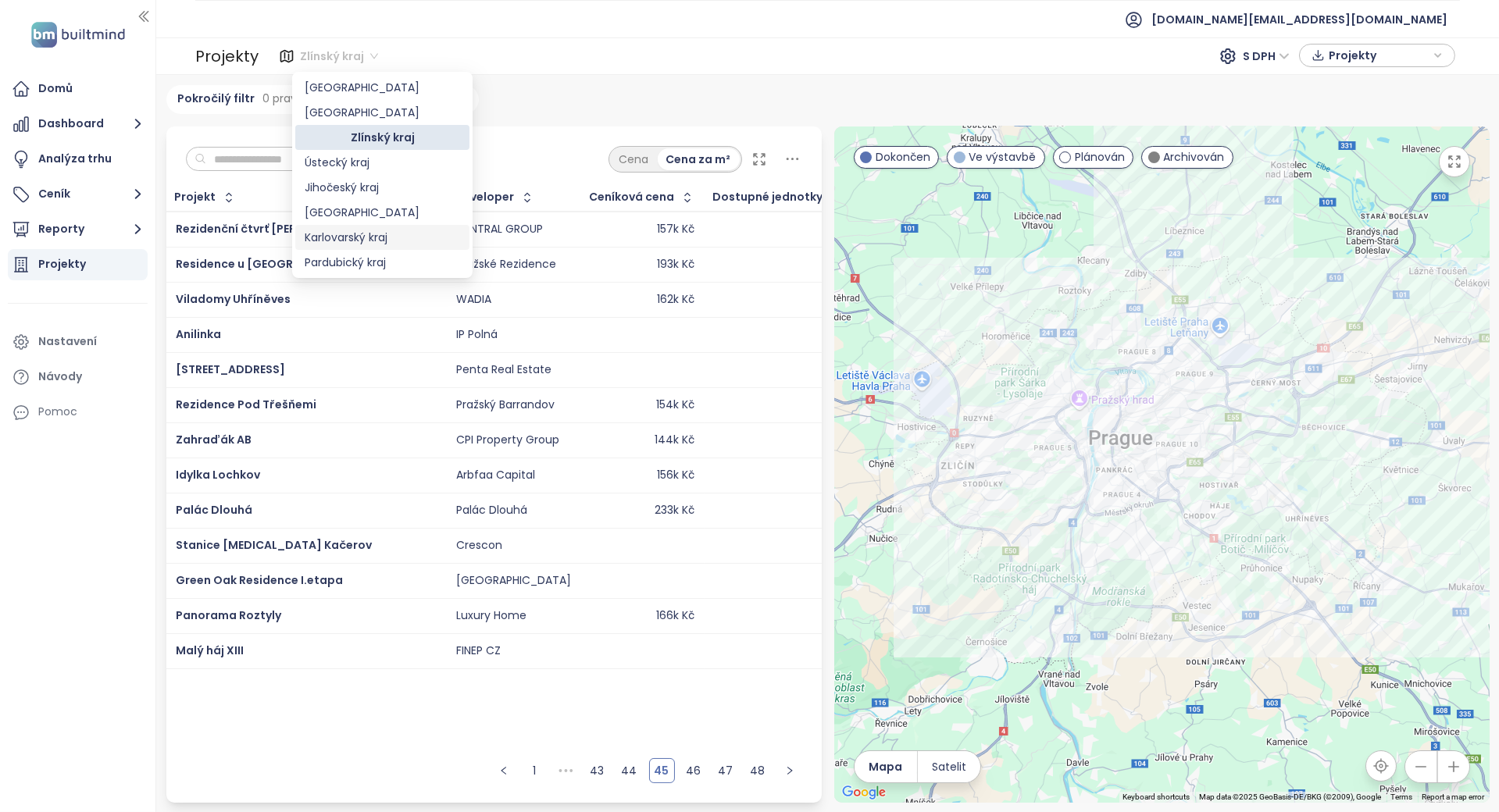
click at [370, 243] on div "Karlovarský kraj" at bounding box center [382, 237] width 156 height 18
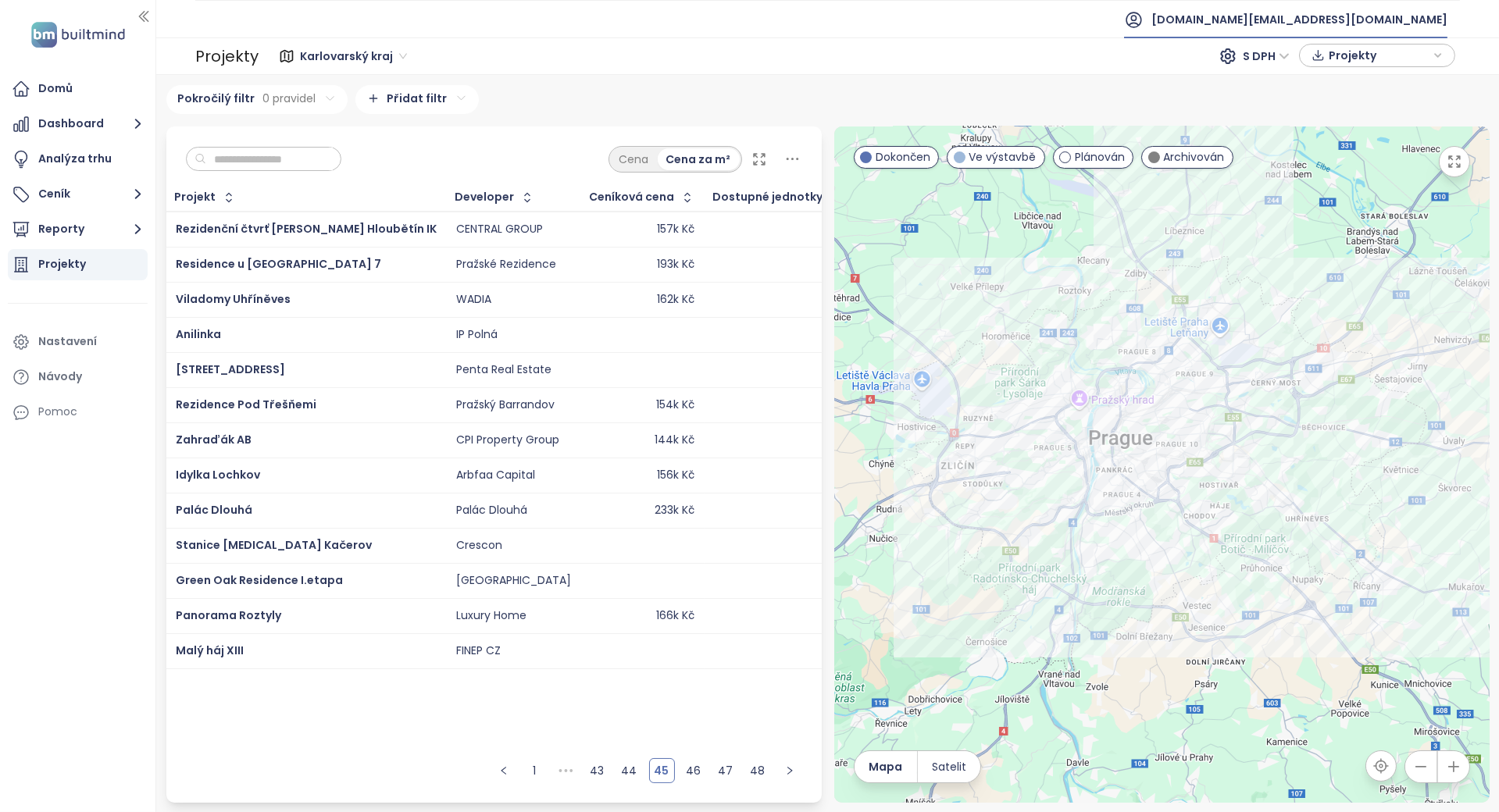
click at [1363, 7] on span "test.cz@builtmind.com" at bounding box center [1300, 19] width 296 height 37
click at [1348, 67] on span "Odhlásit se" at bounding box center [1337, 62] width 61 height 16
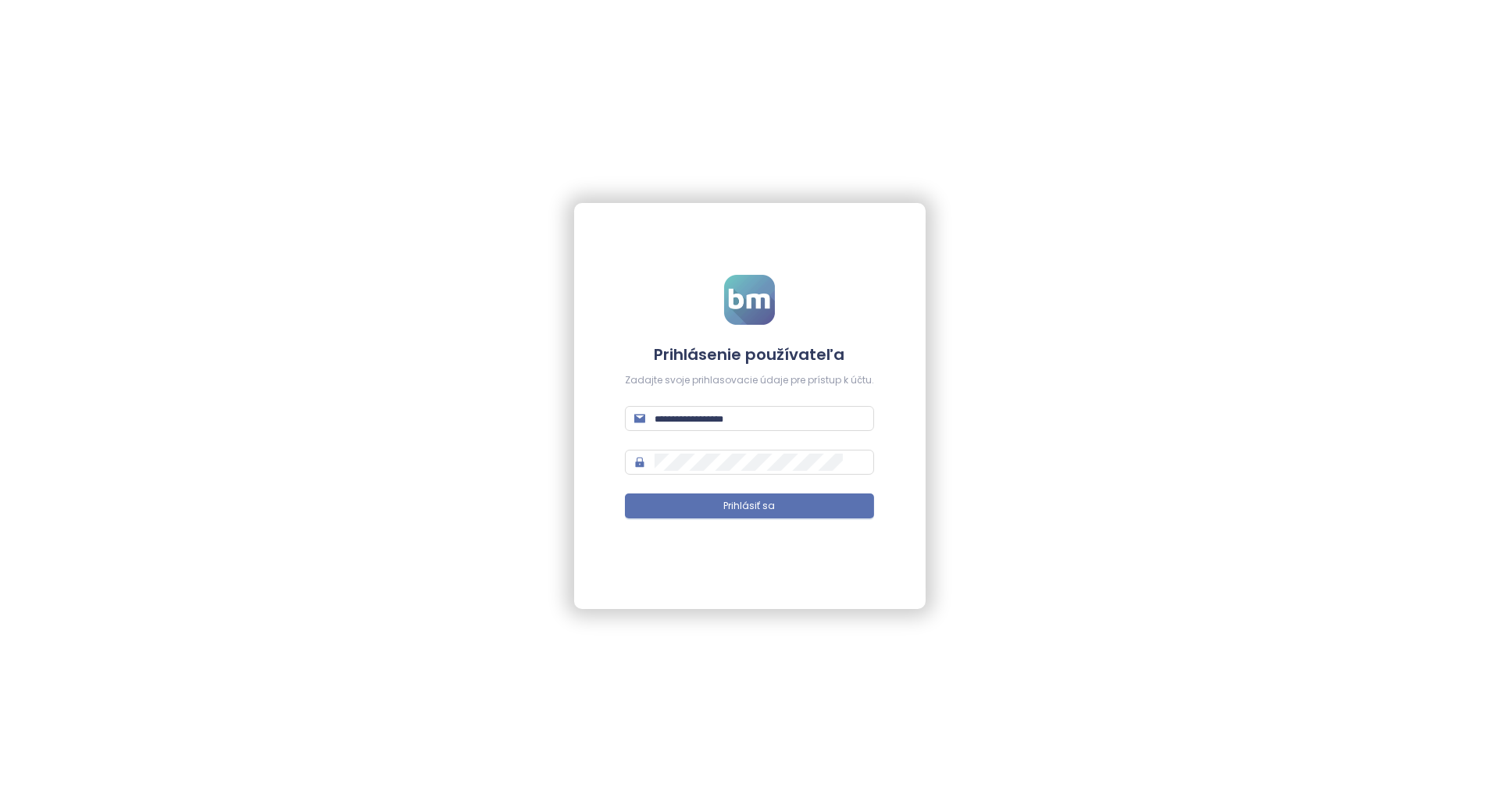
type input "**********"
